Goal: Information Seeking & Learning: Learn about a topic

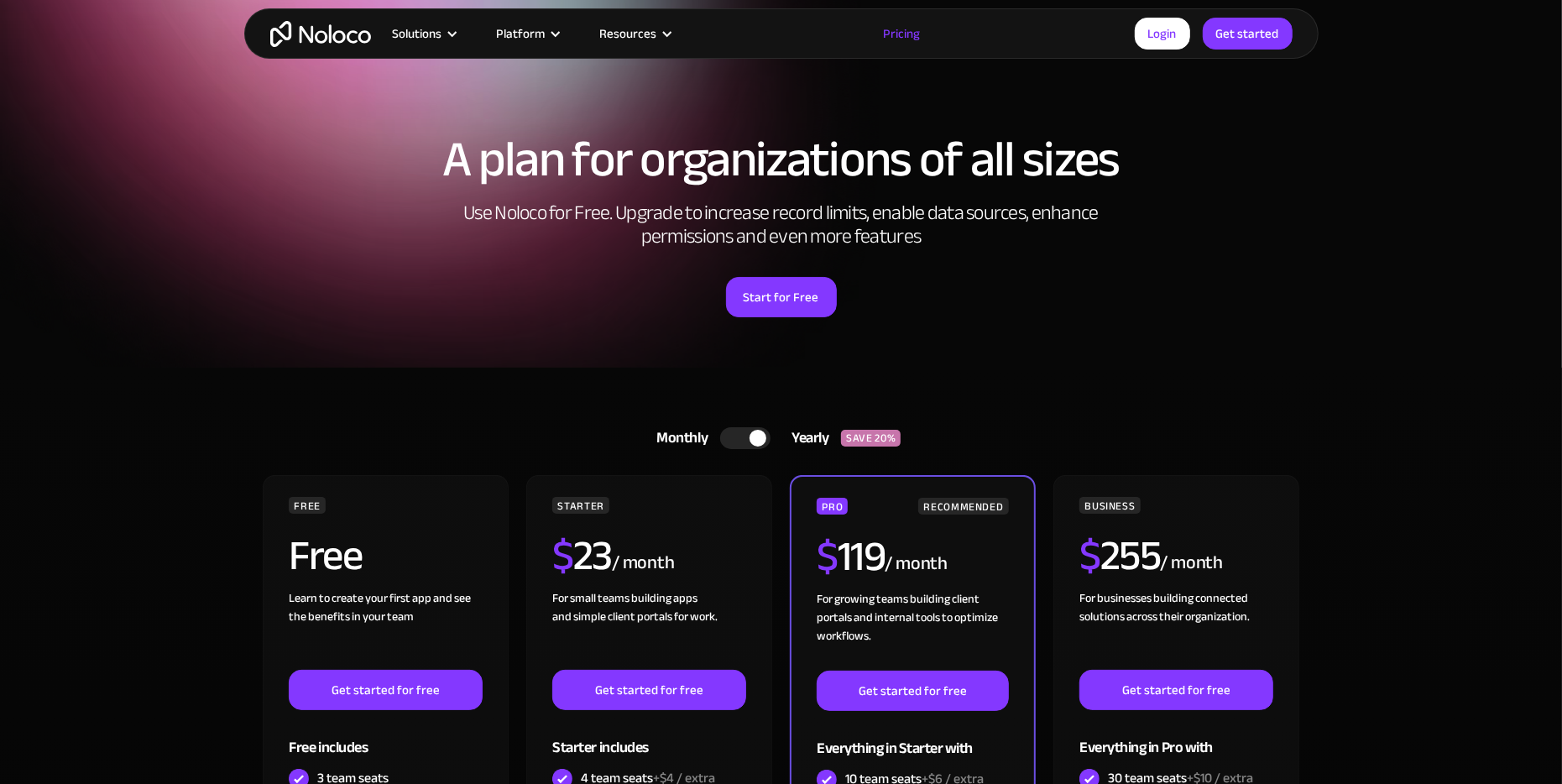
scroll to position [167, 0]
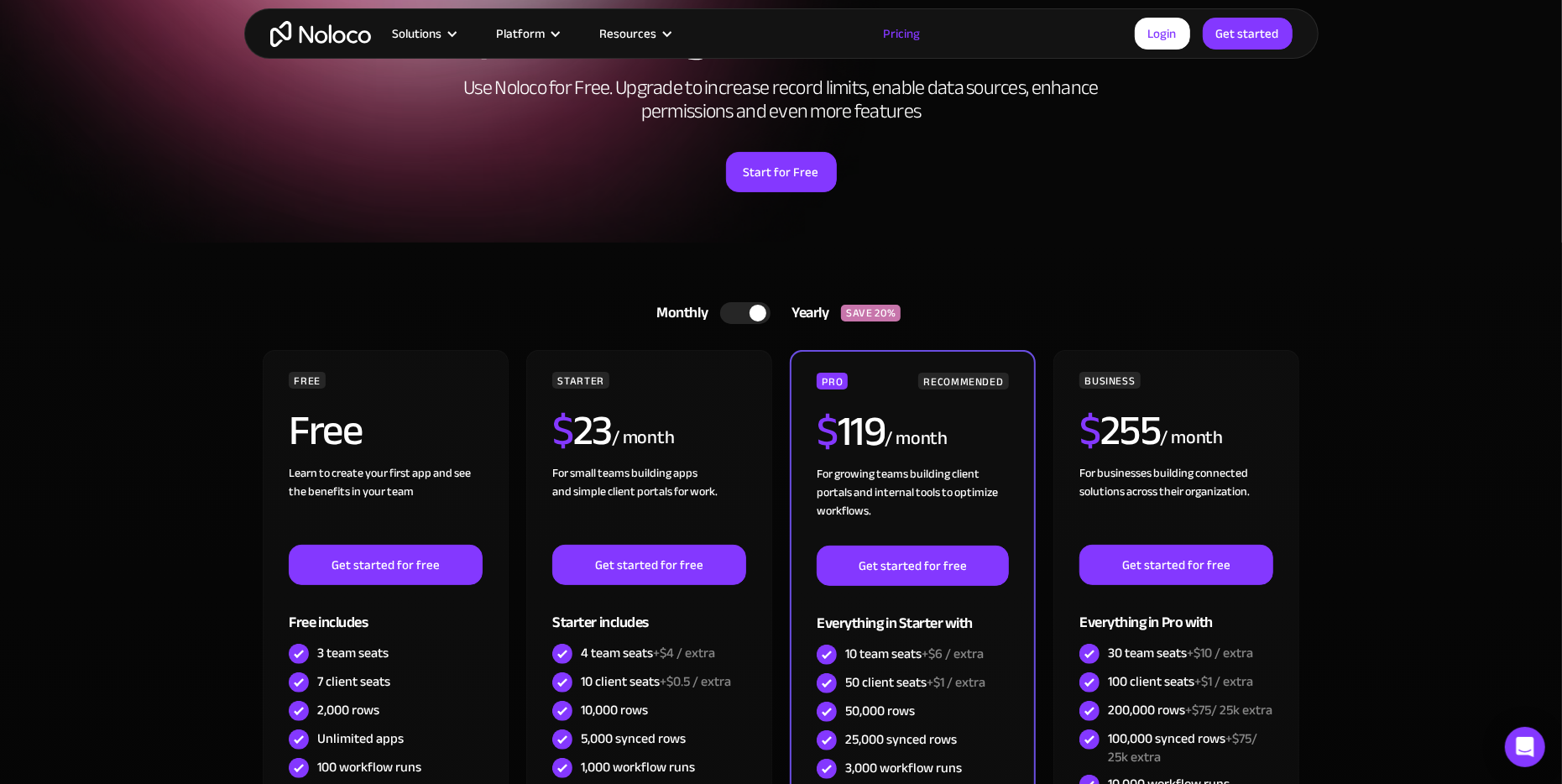
click at [755, 305] on div at bounding box center [758, 313] width 17 height 17
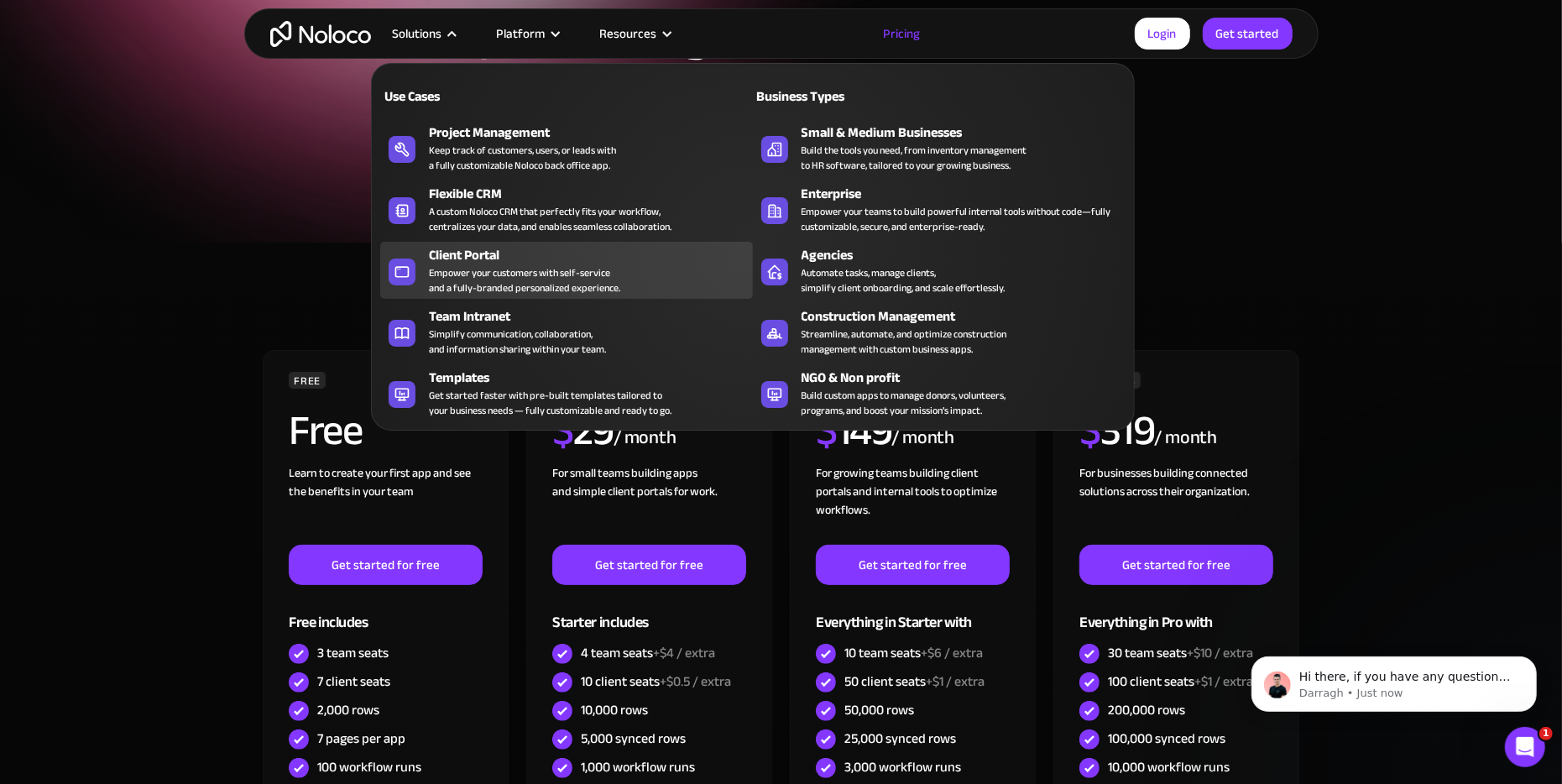
click at [505, 265] on div "Empower your customers with self-service and a fully-branded personalized exper…" at bounding box center [524, 280] width 191 height 30
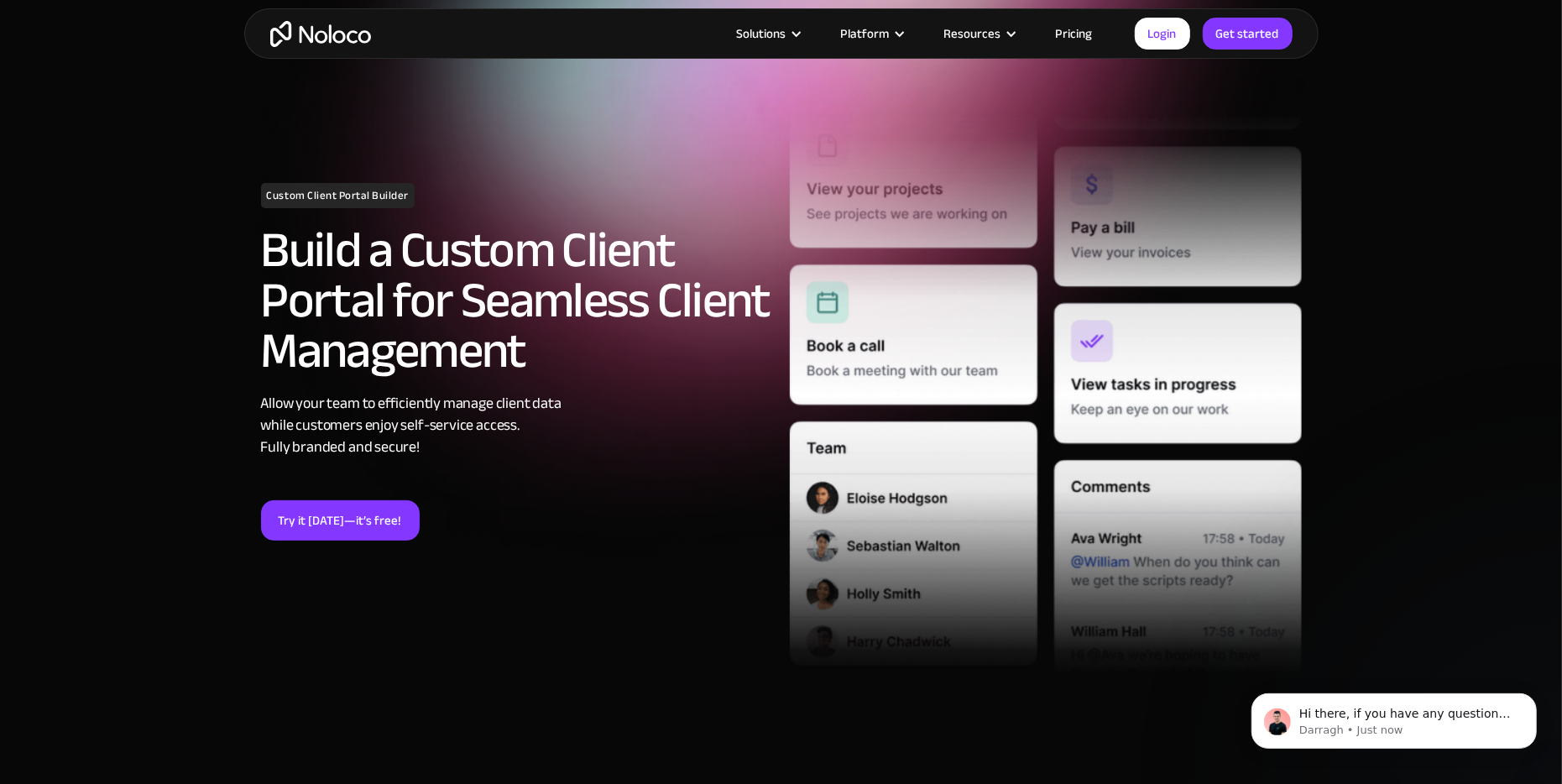
scroll to position [167, 0]
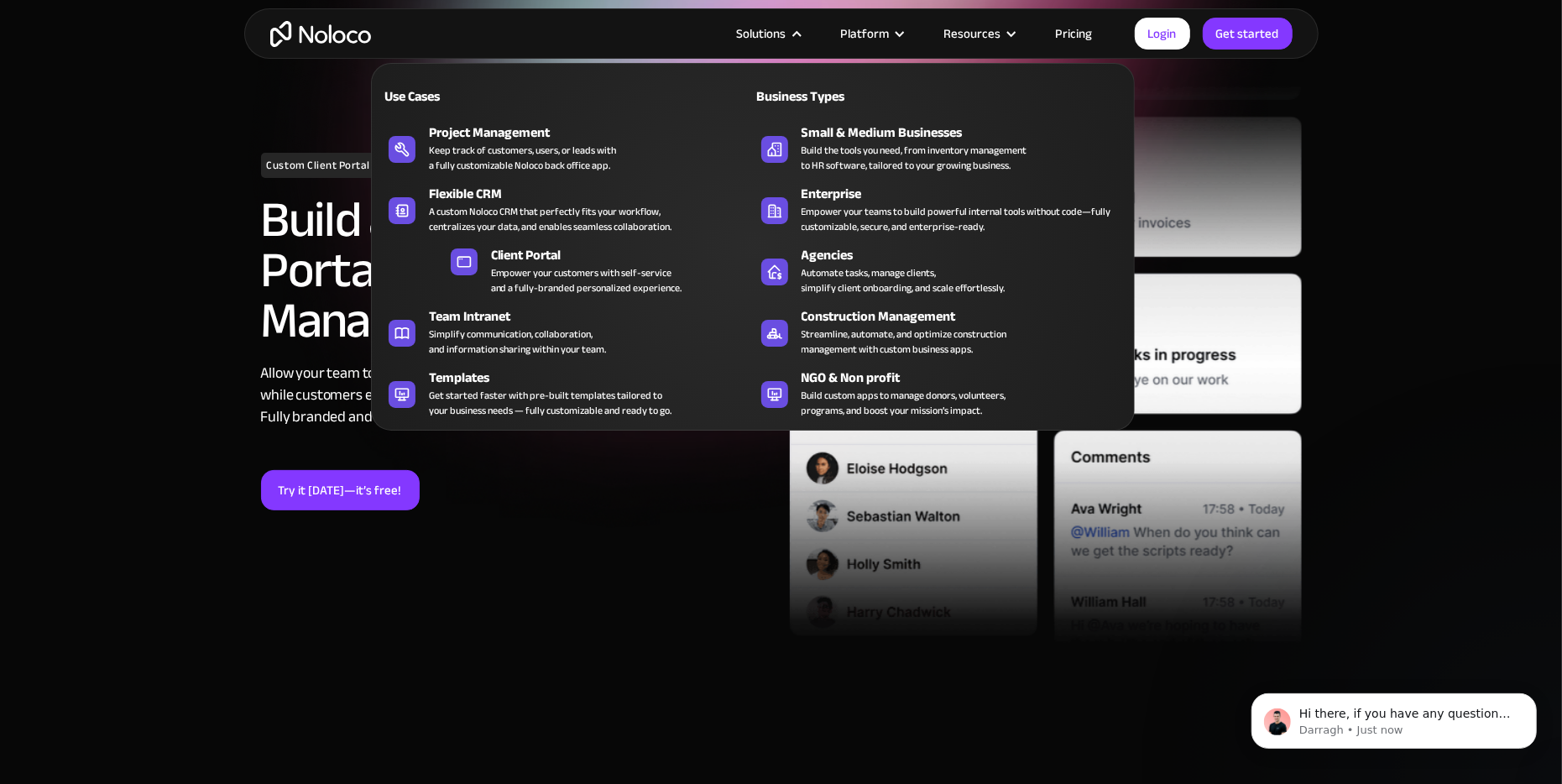
click at [836, 93] on div "Business Types" at bounding box center [842, 96] width 180 height 20
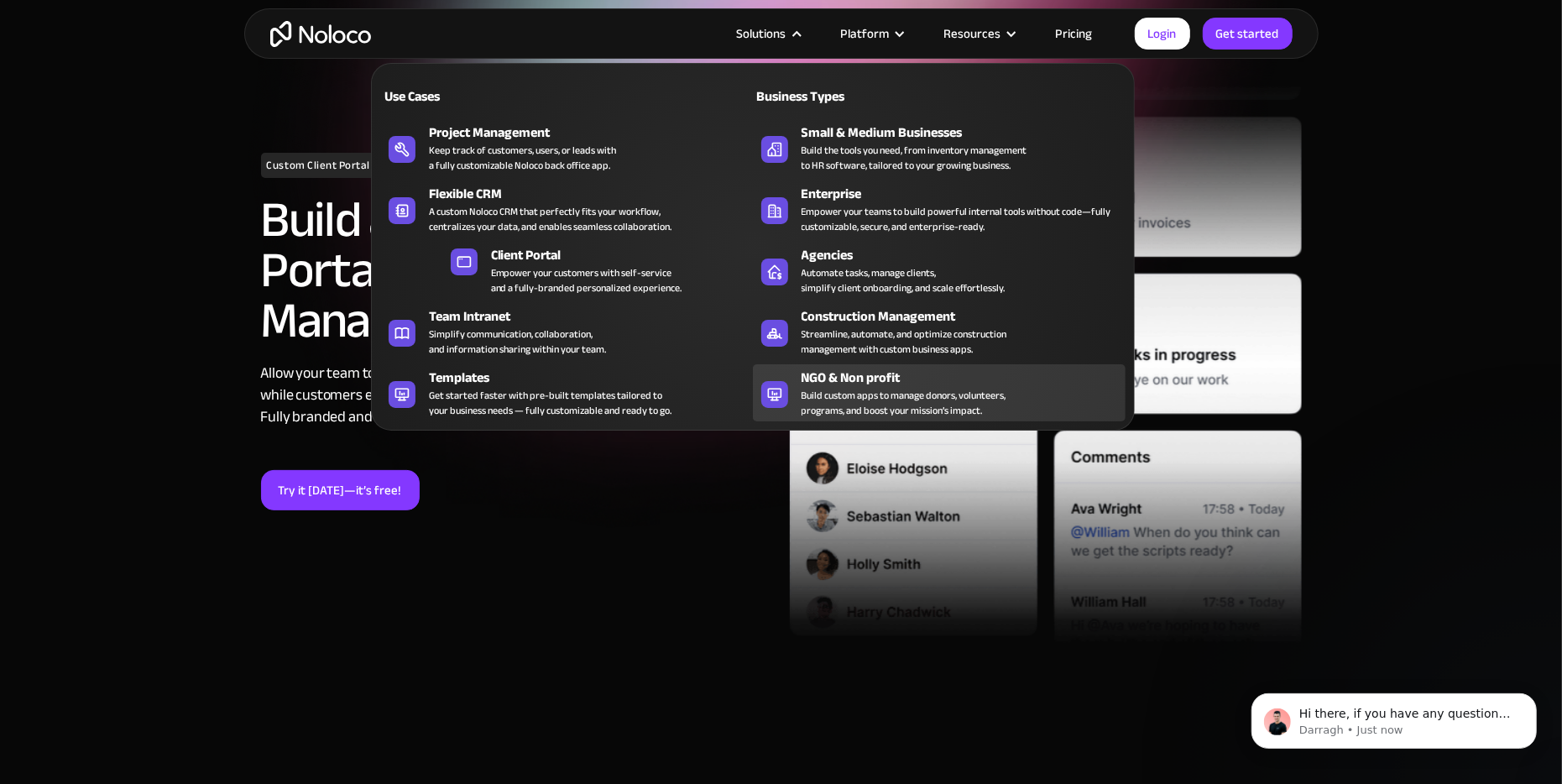
click at [963, 376] on div "NGO & Non profit" at bounding box center [967, 378] width 332 height 20
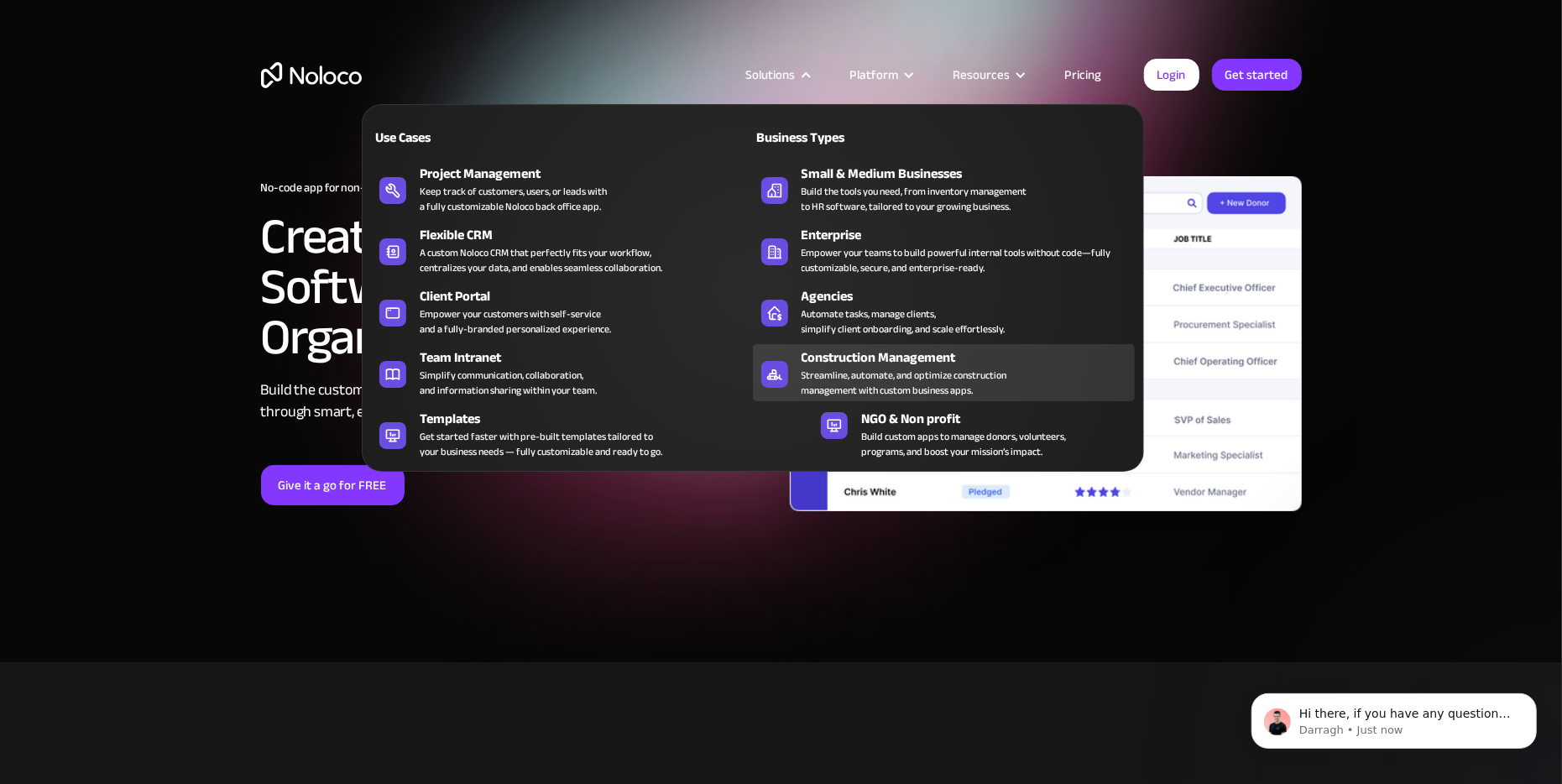
click at [889, 348] on div "Construction Management" at bounding box center [972, 358] width 341 height 20
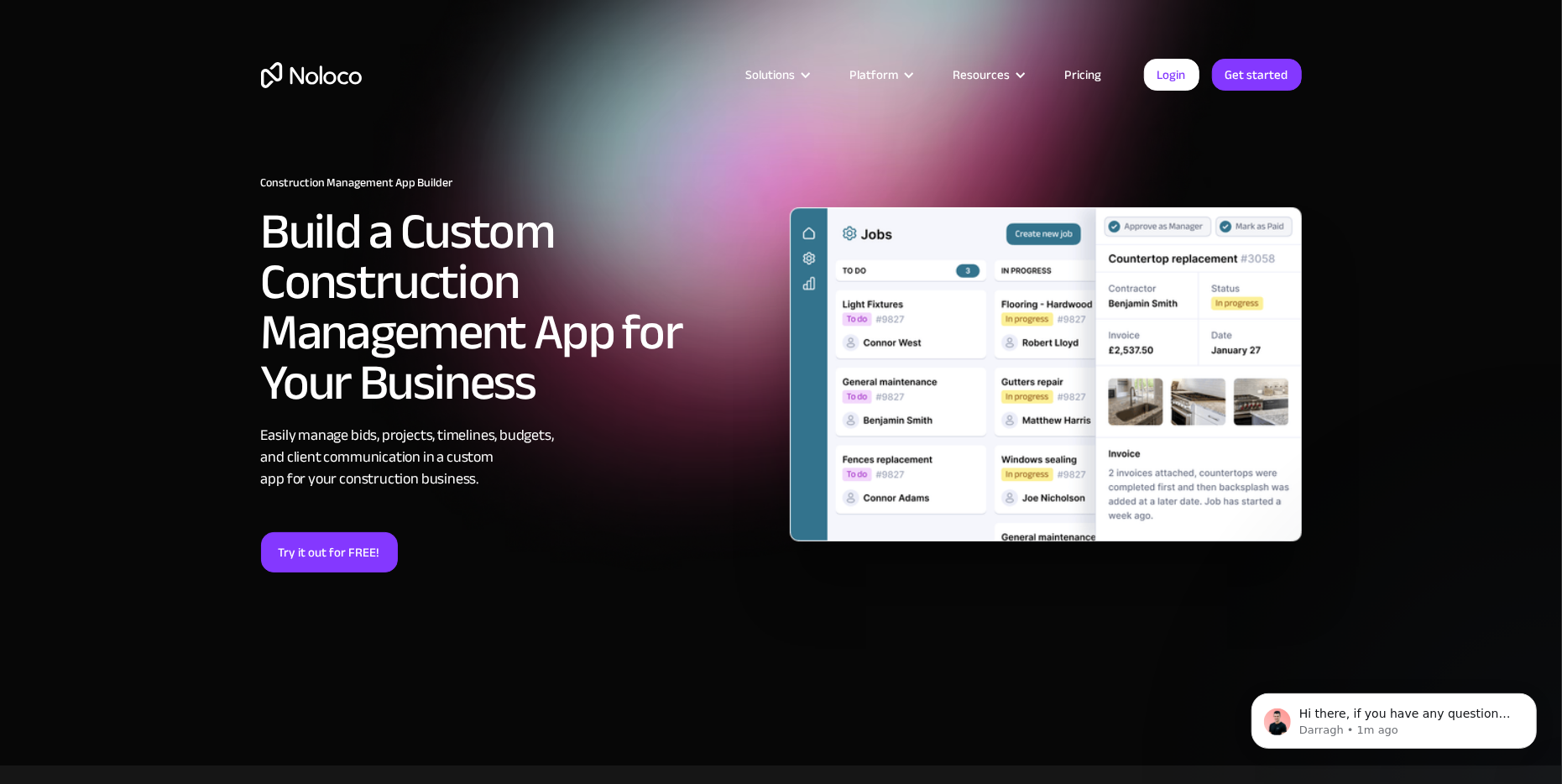
drag, startPoint x: 845, startPoint y: 314, endPoint x: 631, endPoint y: 214, distance: 236.2
click at [631, 214] on h2 "Build a Custom Construction Management App for Your Business" at bounding box center [517, 307] width 512 height 201
drag, startPoint x: 628, startPoint y: 218, endPoint x: 610, endPoint y: 147, distance: 73.2
click at [610, 147] on div "Construction Management App Builder Build a Custom Construction Management App …" at bounding box center [781, 383] width 1074 height 514
